Goal: Check status

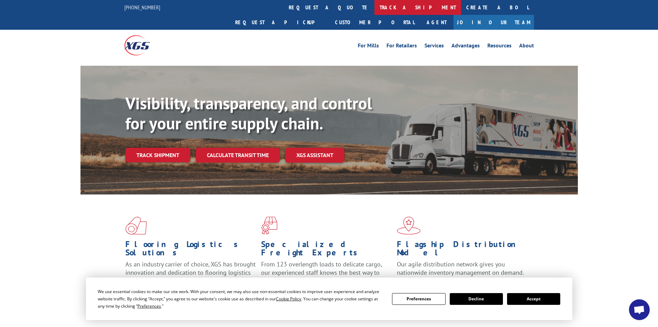
click at [375, 8] on link "track a shipment" at bounding box center [418, 7] width 87 height 15
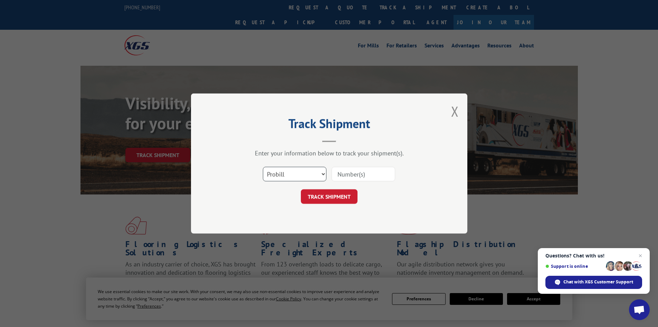
click at [322, 172] on select "Select category... Probill BOL PO" at bounding box center [295, 174] width 64 height 15
select select "bol"
click at [263, 167] on select "Select category... Probill BOL PO" at bounding box center [295, 174] width 64 height 15
click at [368, 174] on input at bounding box center [364, 174] width 64 height 15
type input "6013346"
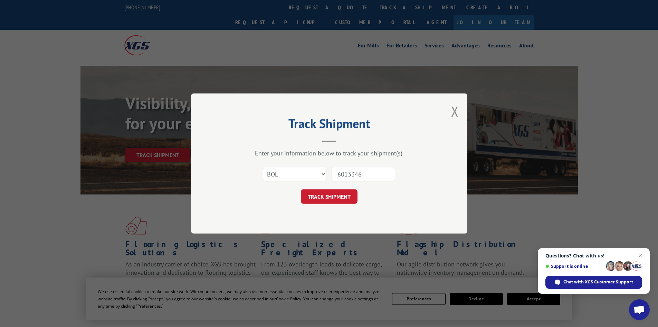
click button "TRACK SHIPMENT" at bounding box center [329, 196] width 57 height 15
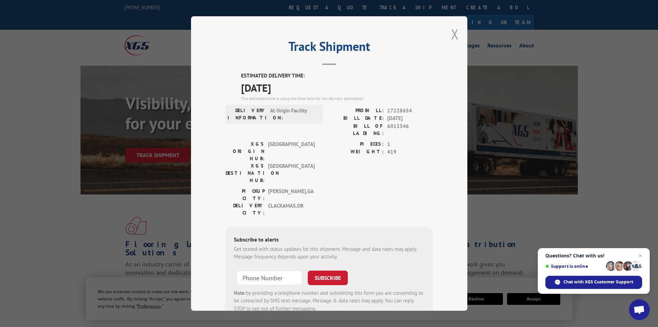
click at [451, 35] on button "Close modal" at bounding box center [455, 34] width 8 height 18
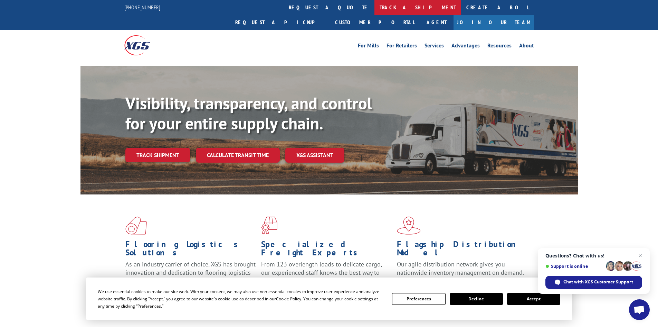
click at [375, 2] on link "track a shipment" at bounding box center [418, 7] width 87 height 15
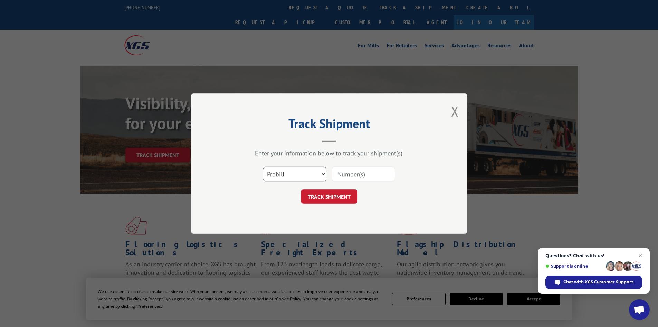
click at [320, 173] on select "Select category... Probill BOL PO" at bounding box center [295, 174] width 64 height 15
select select "bol"
click at [263, 167] on select "Select category... Probill BOL PO" at bounding box center [295, 174] width 64 height 15
click at [376, 178] on input at bounding box center [364, 174] width 64 height 15
paste input "16755003"
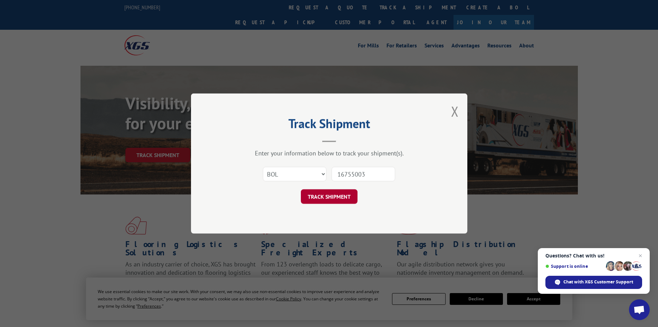
type input "16755003"
click at [335, 198] on button "TRACK SHIPMENT" at bounding box center [329, 196] width 57 height 15
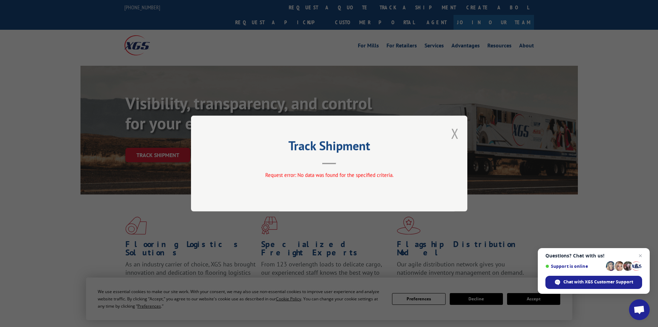
click at [458, 131] on button "Close modal" at bounding box center [455, 133] width 8 height 18
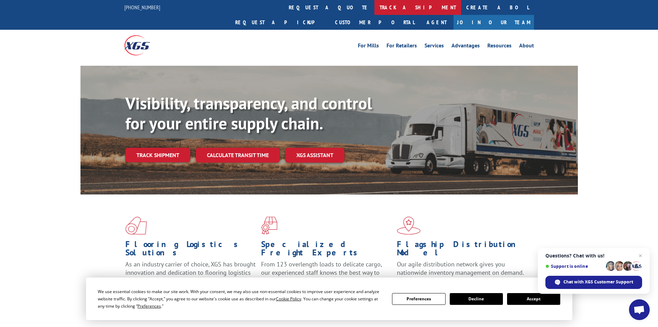
click at [375, 8] on link "track a shipment" at bounding box center [418, 7] width 87 height 15
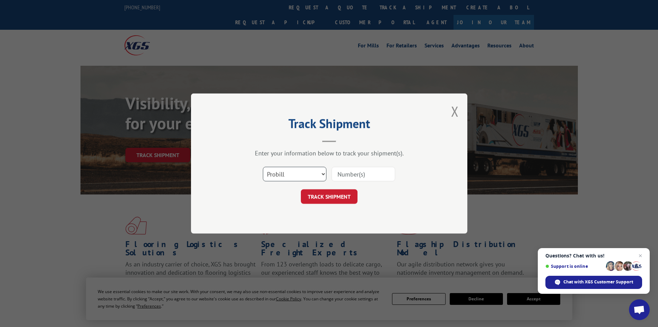
click at [322, 171] on select "Select category... Probill BOL PO" at bounding box center [295, 174] width 64 height 15
select select "bol"
click at [263, 167] on select "Select category... Probill BOL PO" at bounding box center [295, 174] width 64 height 15
click at [372, 172] on input at bounding box center [364, 174] width 64 height 15
type input "6013253"
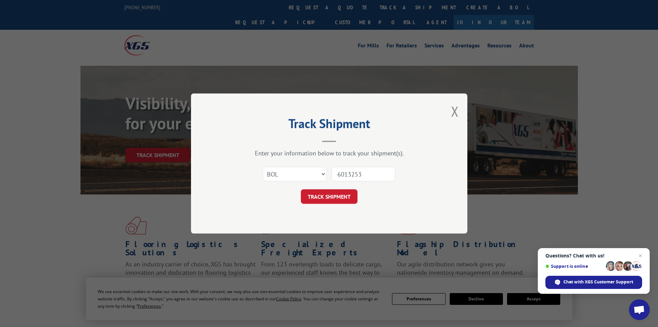
click button "TRACK SHIPMENT" at bounding box center [329, 196] width 57 height 15
